Goal: Entertainment & Leisure: Consume media (video, audio)

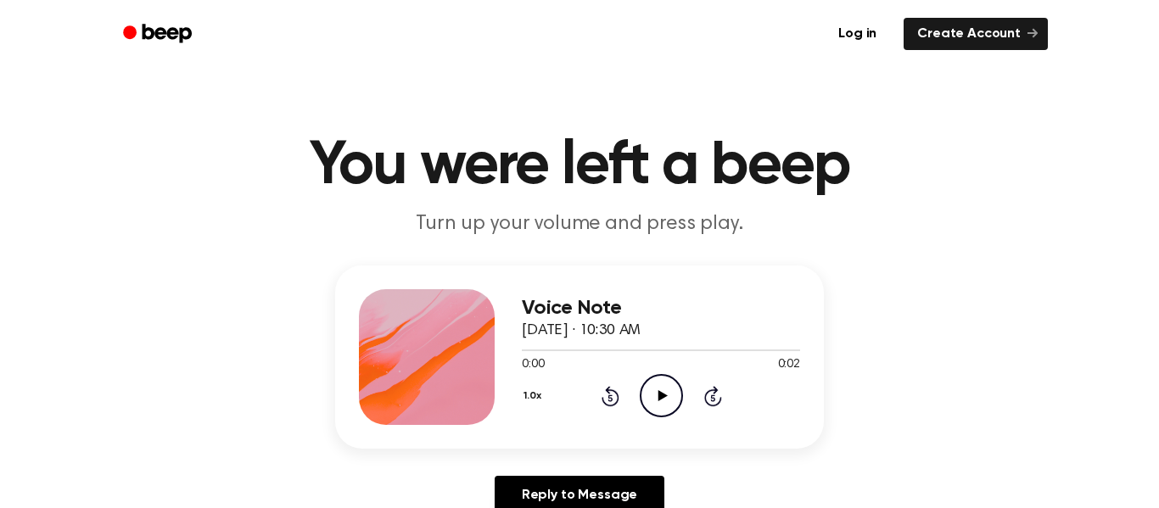
click at [677, 406] on icon "Play Audio" at bounding box center [661, 395] width 43 height 43
click at [659, 411] on icon "Pause Audio" at bounding box center [661, 395] width 43 height 43
click at [652, 393] on icon "Play Audio" at bounding box center [661, 395] width 43 height 43
click at [668, 389] on icon "Play Audio" at bounding box center [661, 395] width 43 height 43
click at [653, 375] on icon "Play Audio" at bounding box center [661, 395] width 43 height 43
